Goal: Ask a question: Seek information or help from site administrators or community

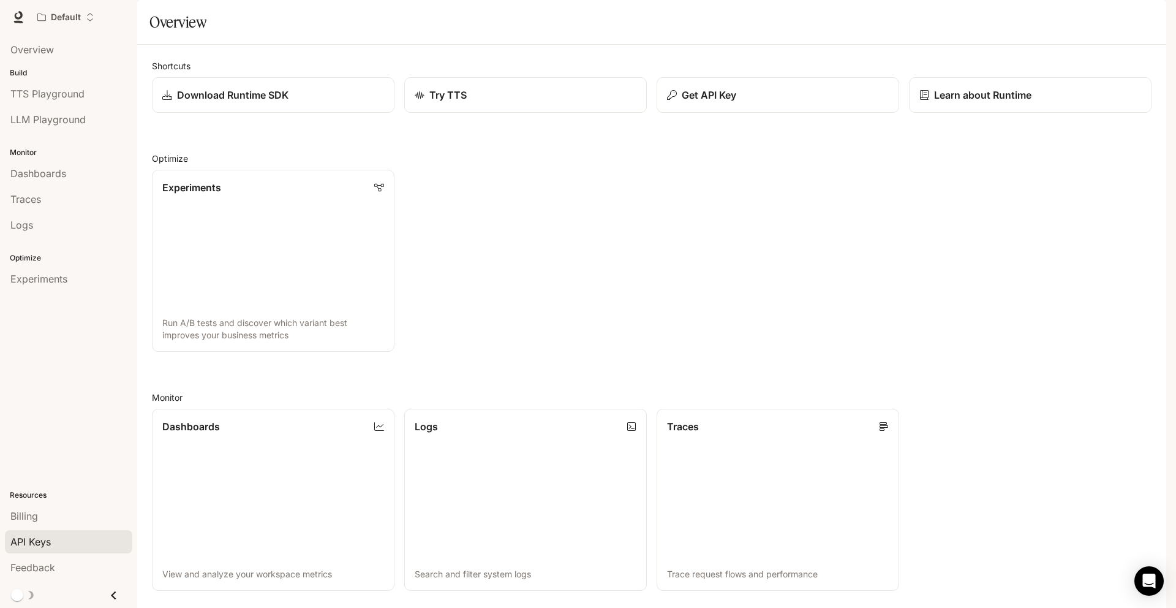
click at [44, 544] on span "API Keys" at bounding box center [30, 541] width 40 height 15
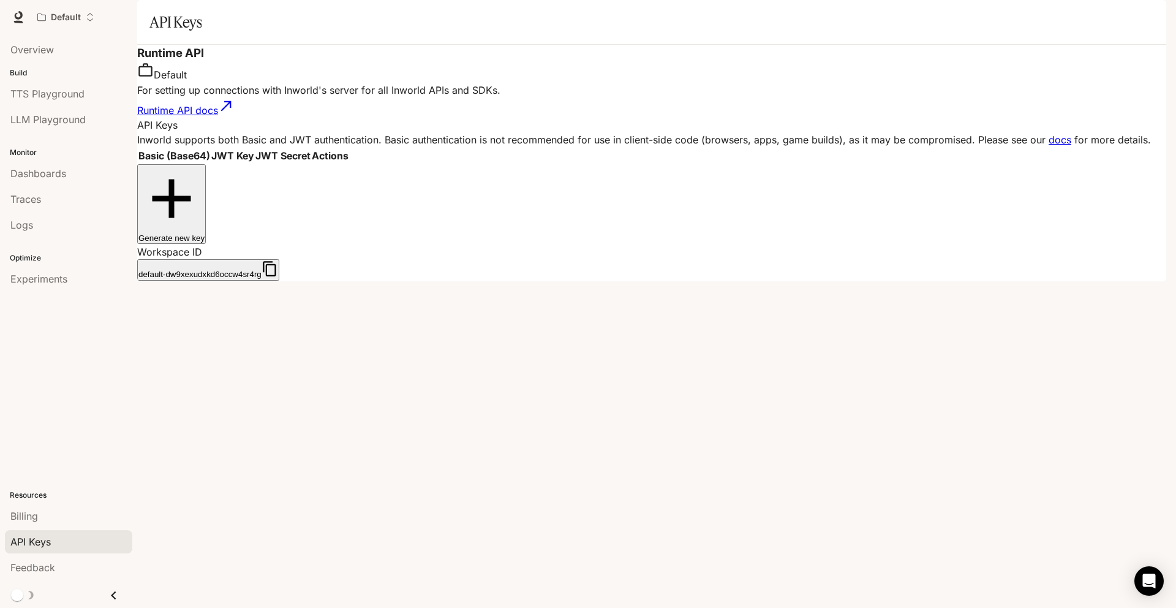
click at [198, 116] on link "Runtime API docs" at bounding box center [185, 110] width 97 height 12
click at [210, 163] on th "Basic (Base64)" at bounding box center [174, 155] width 72 height 15
click at [278, 260] on icon "button" at bounding box center [270, 268] width 17 height 17
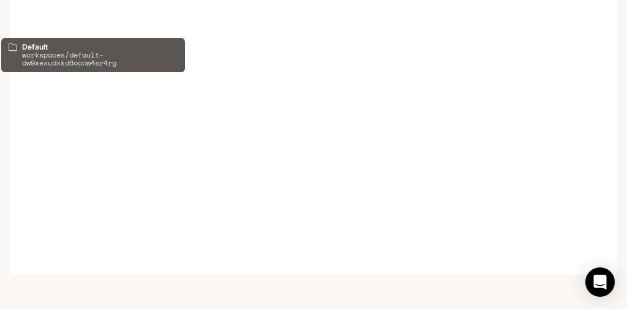
click at [42, 19] on icon "Open workspace menu" at bounding box center [41, 17] width 9 height 9
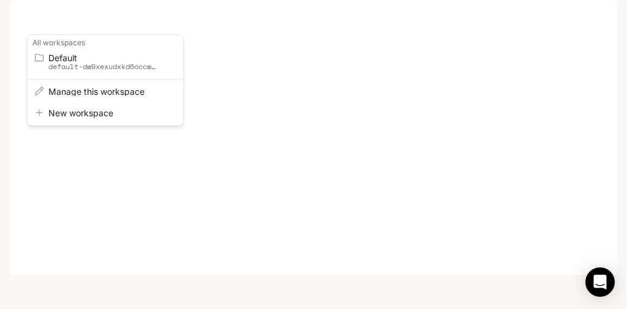
click at [62, 21] on div "Open workspace menu" at bounding box center [313, 154] width 627 height 309
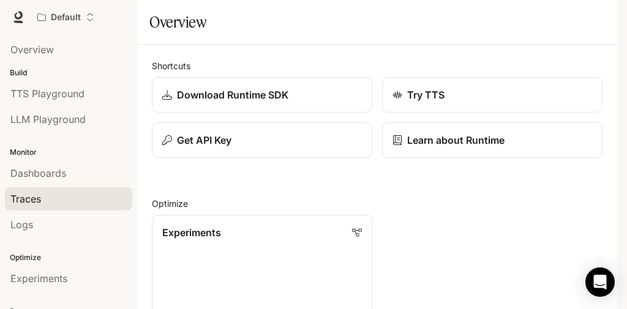
click at [72, 205] on div "Traces" at bounding box center [68, 199] width 116 height 15
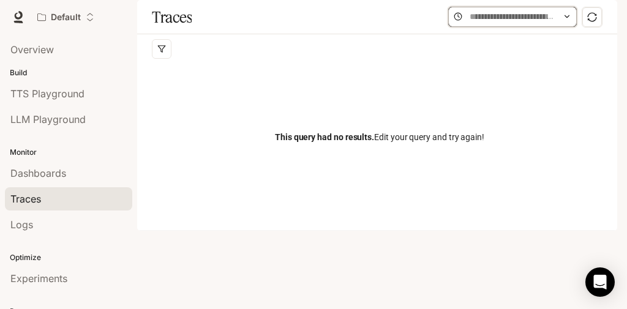
click at [554, 23] on input "text" at bounding box center [513, 16] width 86 height 13
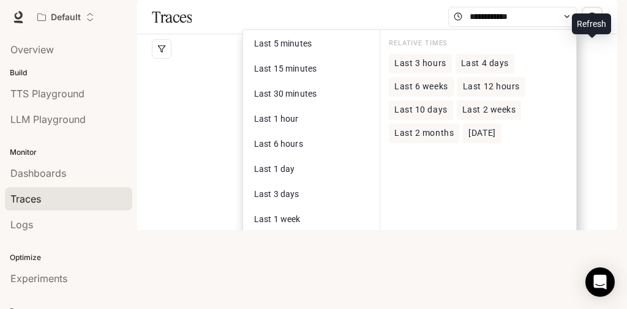
click at [592, 22] on icon "sync" at bounding box center [592, 17] width 10 height 10
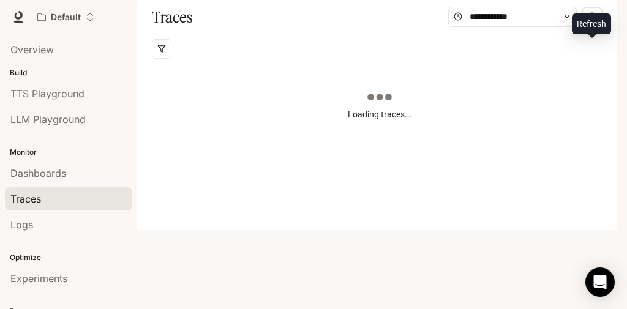
click at [592, 22] on icon "sync" at bounding box center [592, 17] width 10 height 10
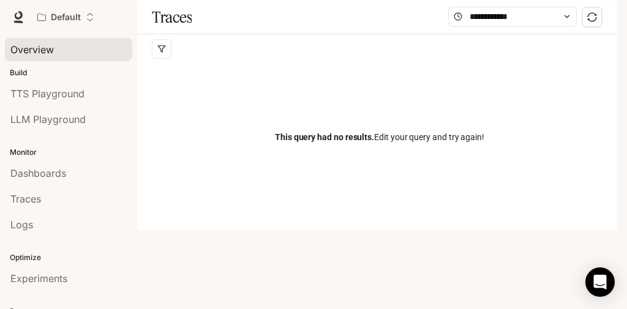
click at [36, 55] on span "Overview" at bounding box center [31, 49] width 43 height 15
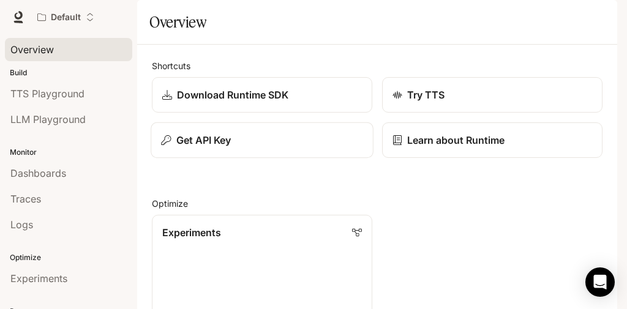
click at [246, 148] on div "Get API Key" at bounding box center [262, 140] width 202 height 15
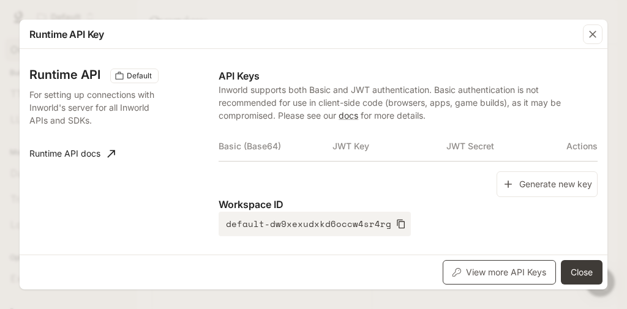
click at [500, 273] on button "View more API Keys" at bounding box center [499, 272] width 113 height 25
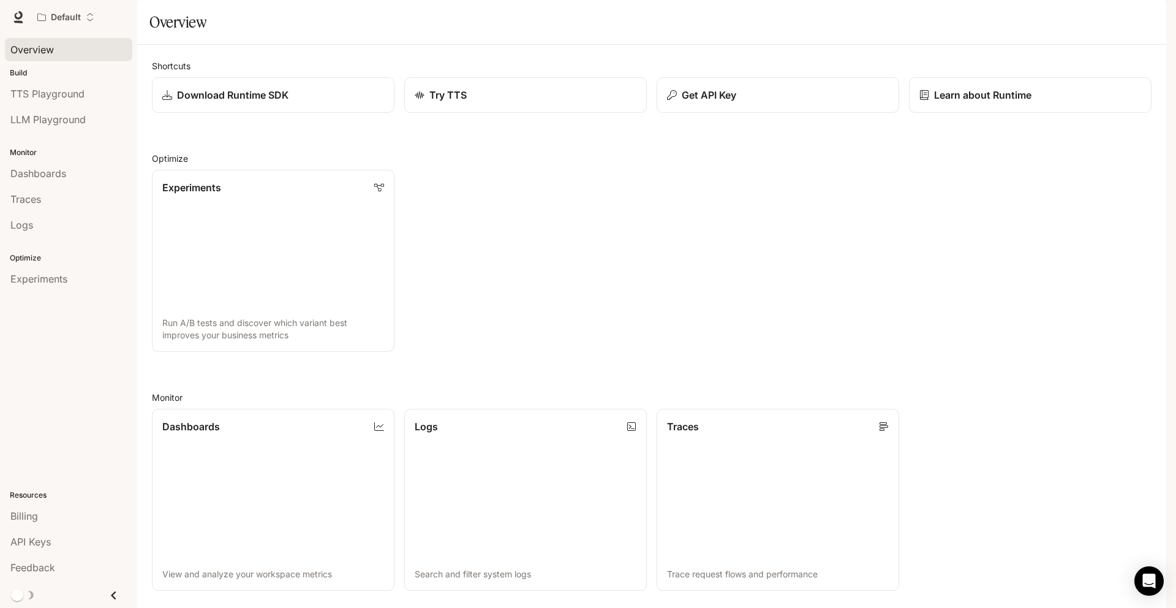
click at [22, 70] on p "Build" at bounding box center [68, 72] width 137 height 11
click at [21, 73] on p "Build" at bounding box center [68, 72] width 137 height 11
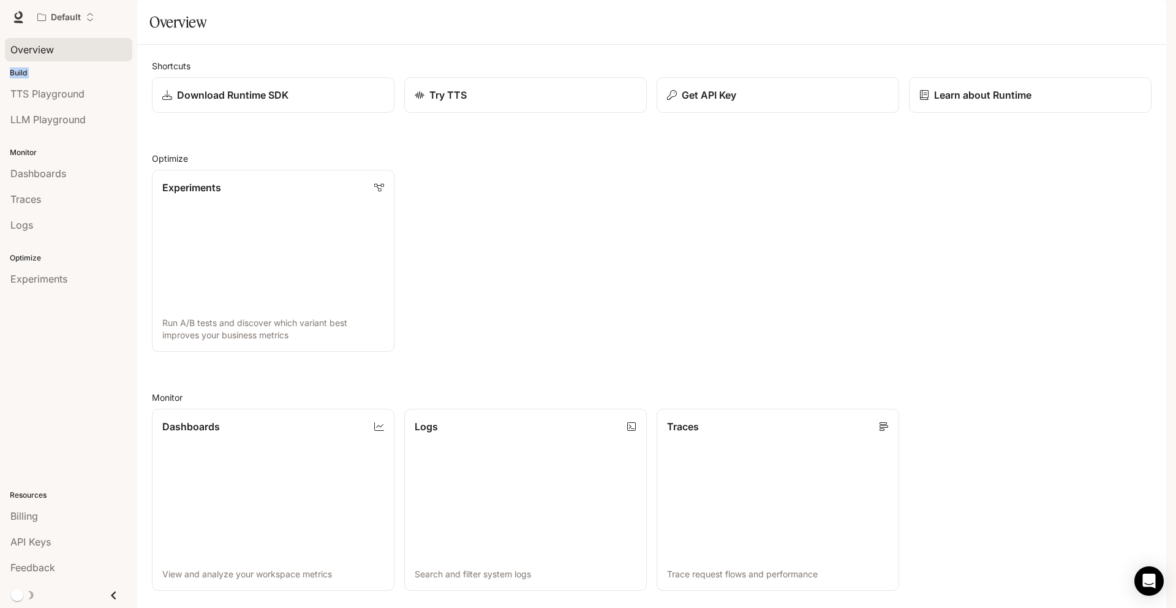
click at [21, 73] on p "Build" at bounding box center [68, 72] width 137 height 11
click at [45, 309] on span "API Keys" at bounding box center [30, 541] width 40 height 15
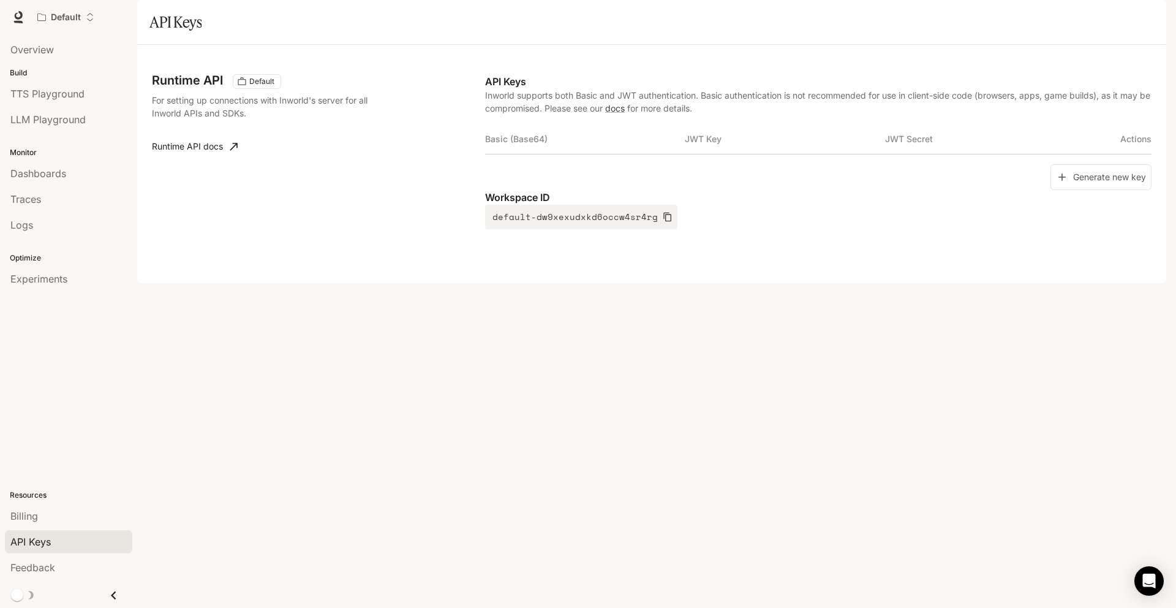
click at [627, 154] on th "JWT Secret" at bounding box center [985, 138] width 200 height 29
click at [627, 154] on th "Actions" at bounding box center [1118, 138] width 67 height 29
click at [627, 309] on icon "Open Intercom Messenger" at bounding box center [1149, 581] width 14 height 16
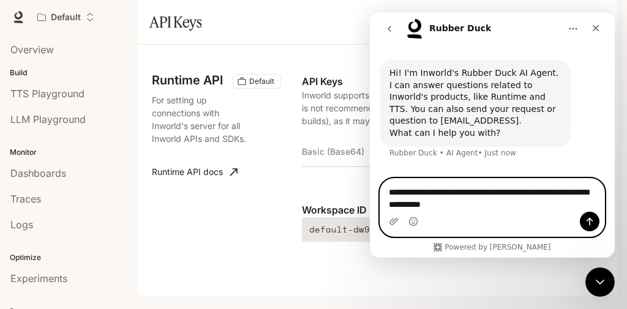
type textarea "**********"
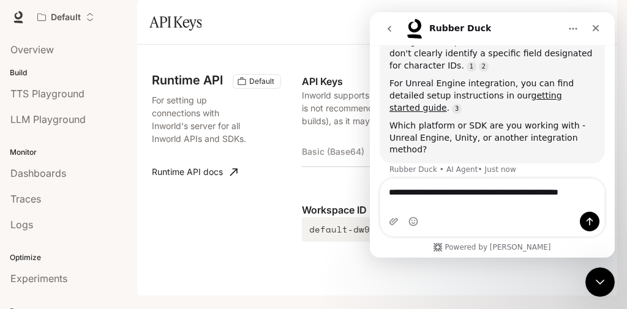
scroll to position [223, 0]
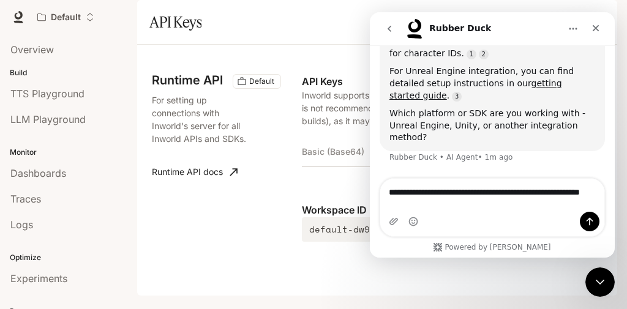
type textarea "**********"
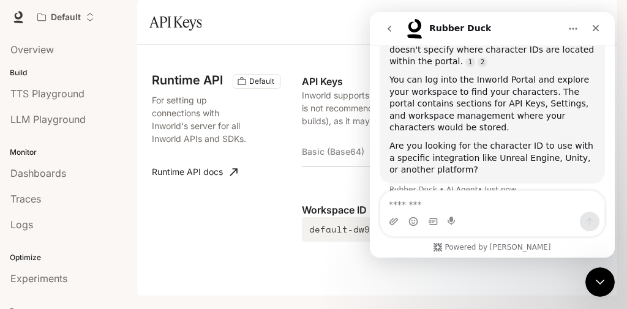
scroll to position [452, 0]
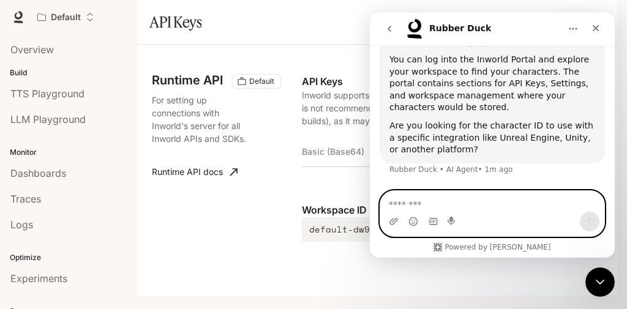
click at [462, 205] on textarea "Message…" at bounding box center [492, 201] width 224 height 21
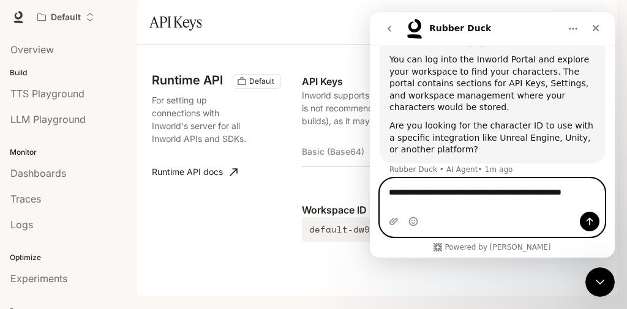
scroll to position [464, 0]
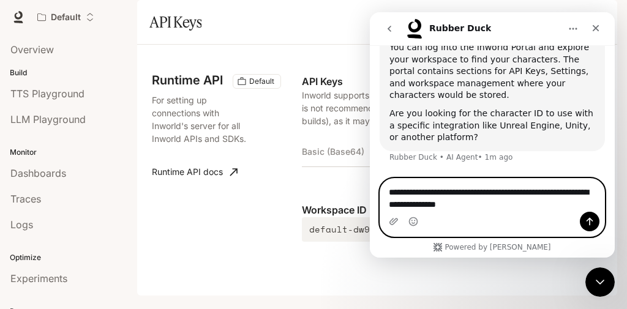
type textarea "**********"
click at [587, 220] on icon "Send a message…" at bounding box center [590, 222] width 10 height 10
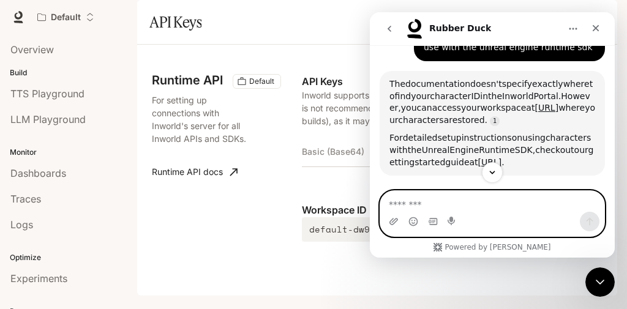
scroll to position [622, 0]
